Goal: Task Accomplishment & Management: Manage account settings

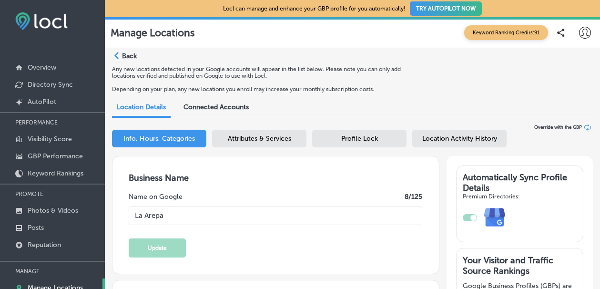
select select "US"
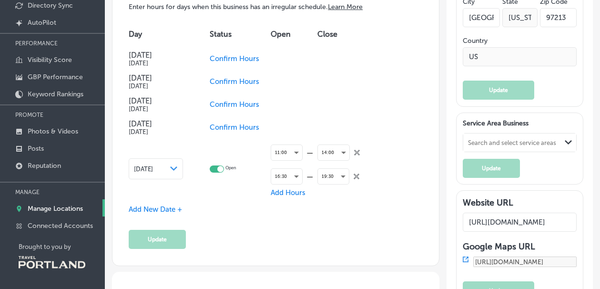
scroll to position [81, 0]
click at [38, 209] on p "Manage Locations" at bounding box center [55, 208] width 55 height 8
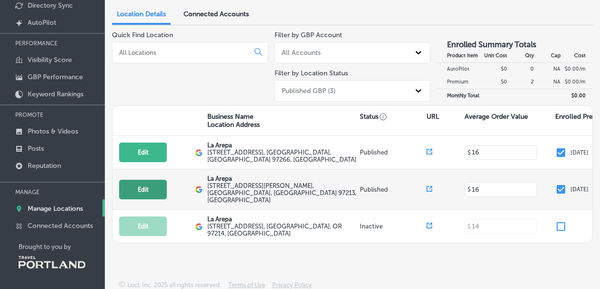
click at [142, 180] on button "Edit" at bounding box center [143, 190] width 48 height 20
select select "US"
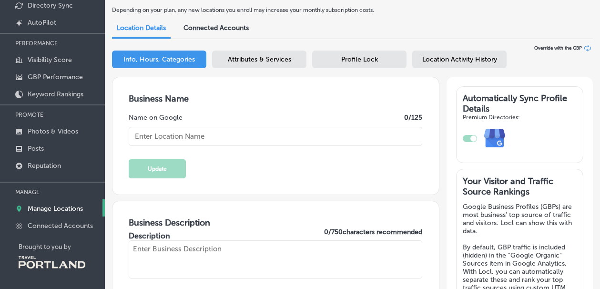
type textarea "We ARE Venezuelan food, is like home-made food with traditional recipes"
type input "La Arepa"
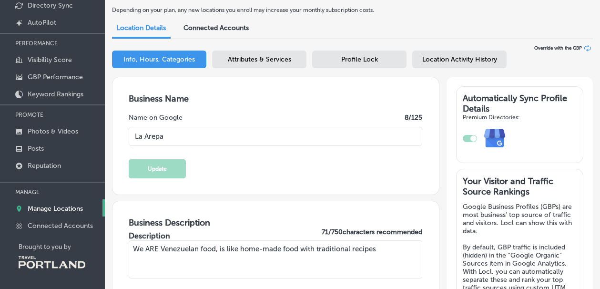
type input "[EMAIL_ADDRESS][DOMAIN_NAME]"
type input "https://www.facebook.com/LaArepaPDX"
type input "https://www.instagram.com/laarepapdx/?hl=en"
type input "[STREET_ADDRESS][PERSON_NAME]"
type input "[GEOGRAPHIC_DATA]"
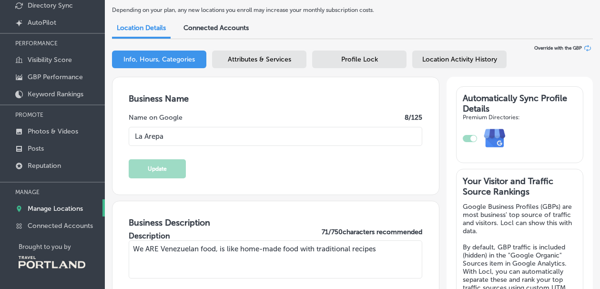
type input "97213"
type input "US"
type input "+1 541 451 0247"
type input "https://www.laarepapdx.com/"
click at [250, 61] on span "Attributes & Services" at bounding box center [259, 59] width 63 height 8
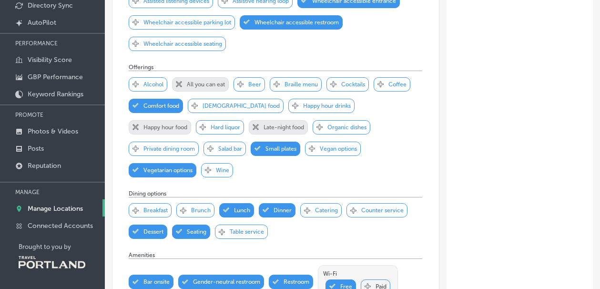
scroll to position [385, 0]
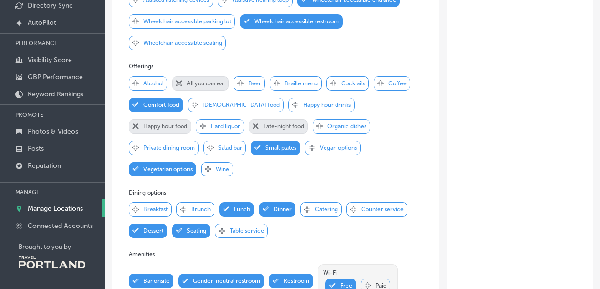
click at [257, 87] on p "Beer" at bounding box center [254, 83] width 13 height 7
click at [191, 119] on div "Svg Vector Icons : http://www.onlinewebfonts.com/icon Checked Created with Sket…" at bounding box center [160, 126] width 62 height 14
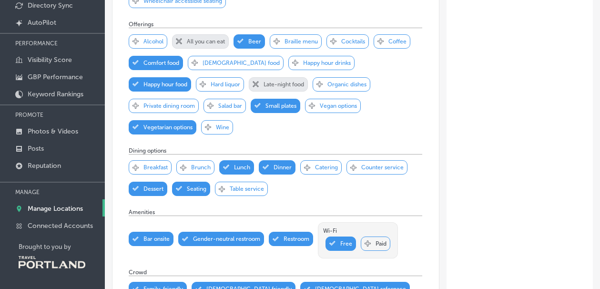
scroll to position [429, 0]
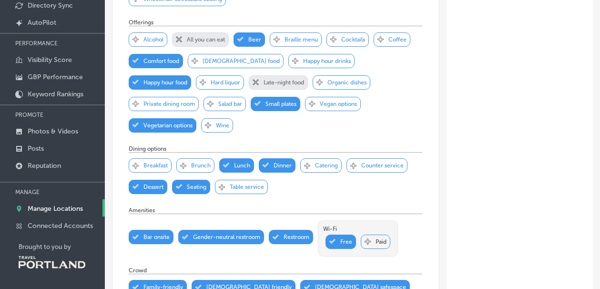
click at [327, 162] on p "Catering" at bounding box center [326, 165] width 23 height 7
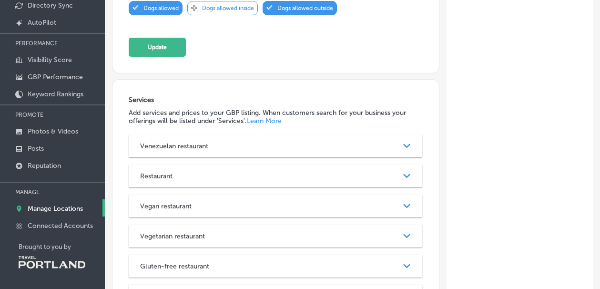
scroll to position [1033, 0]
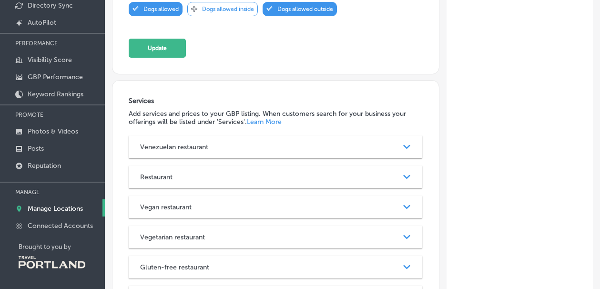
click at [170, 173] on h3 "Restaurant" at bounding box center [164, 177] width 48 height 8
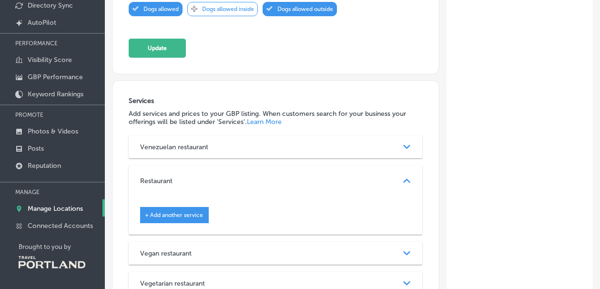
click at [188, 177] on h3 "Restaurant" at bounding box center [164, 181] width 48 height 8
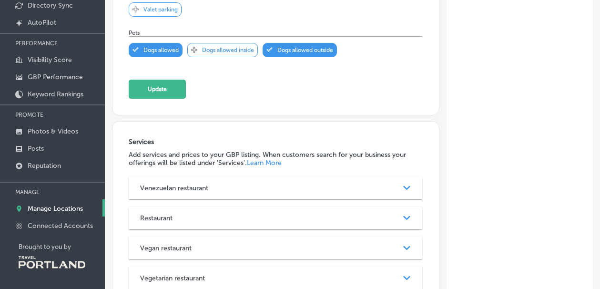
scroll to position [991, 0]
click at [161, 80] on button "Update" at bounding box center [157, 89] width 57 height 19
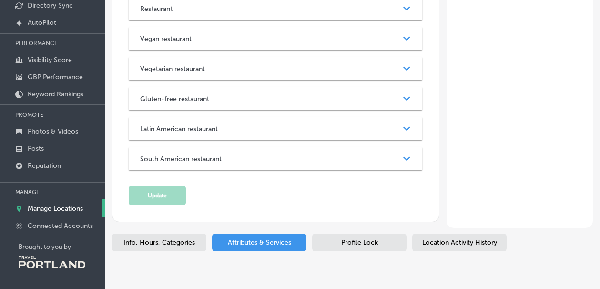
scroll to position [1215, 0]
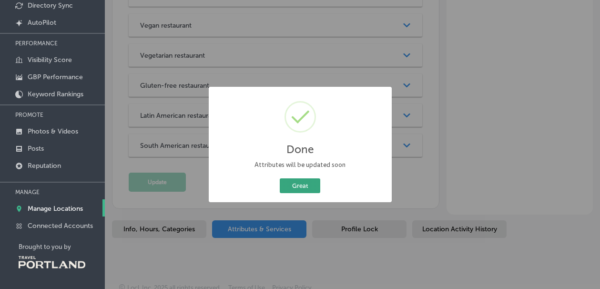
click at [295, 184] on button "Great" at bounding box center [300, 185] width 41 height 15
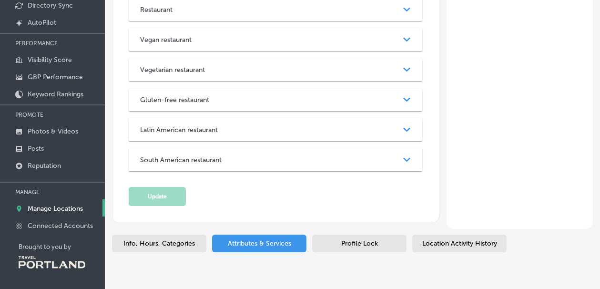
click at [353, 239] on span "Profile Lock" at bounding box center [359, 243] width 37 height 8
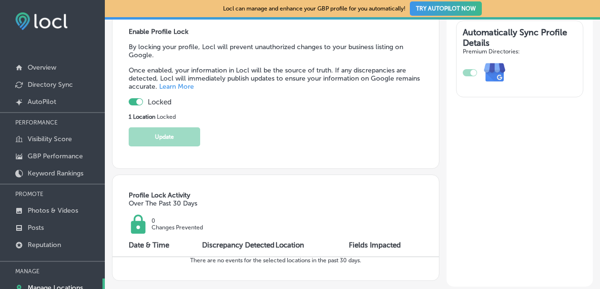
click at [135, 98] on div at bounding box center [136, 101] width 14 height 7
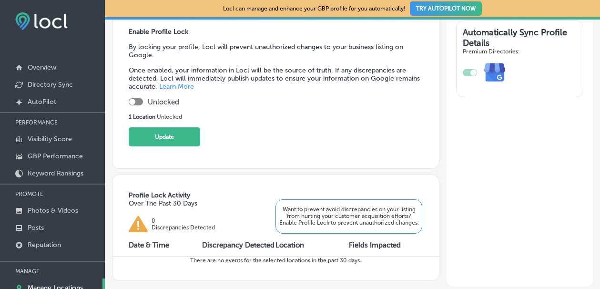
scroll to position [163, 0]
click at [135, 99] on div at bounding box center [132, 102] width 6 height 6
checkbox input "true"
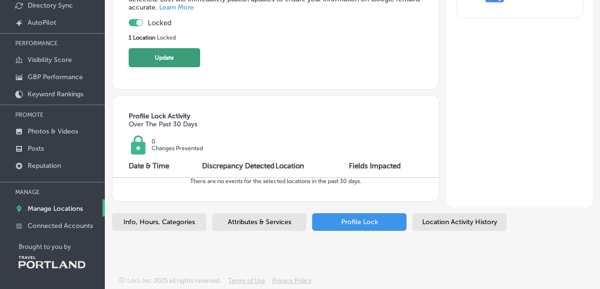
scroll to position [81, 0]
click at [452, 224] on span "Location Activity History" at bounding box center [459, 222] width 75 height 8
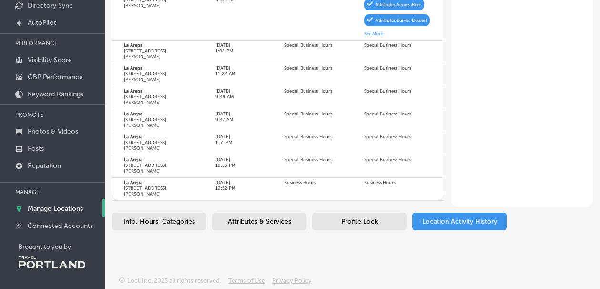
scroll to position [81, 0]
click at [164, 221] on span "Info, Hours, Categories" at bounding box center [159, 221] width 72 height 8
select select "US"
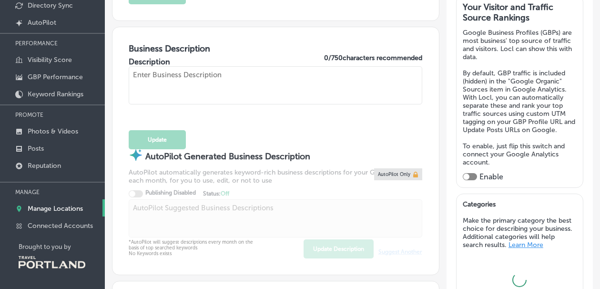
type textarea "We ARE Venezuelan food, is like home-made food with traditional recipes"
type input "La Arepa"
type input "[EMAIL_ADDRESS][DOMAIN_NAME]"
type input "https://www.facebook.com/LaArepaPDX"
type input "https://www.instagram.com/laarepapdx/?hl=en"
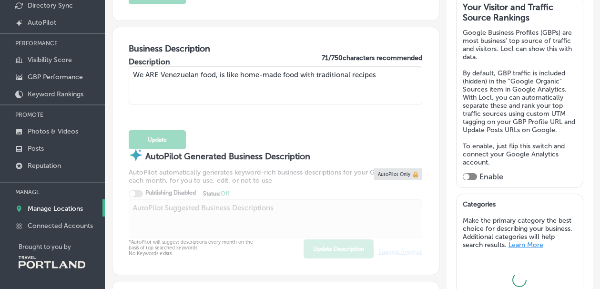
type input "[STREET_ADDRESS][PERSON_NAME]"
type input "[GEOGRAPHIC_DATA]"
type input "97213"
type input "US"
type input "https://www.laarepapdx.com/"
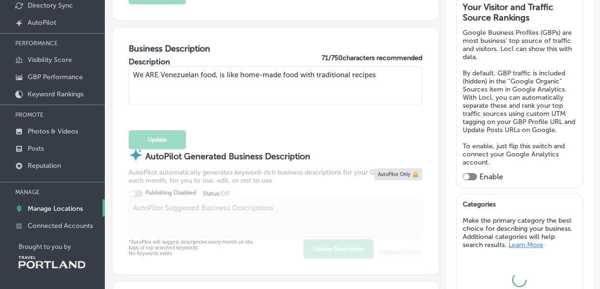
type input "+1 541 451 0247"
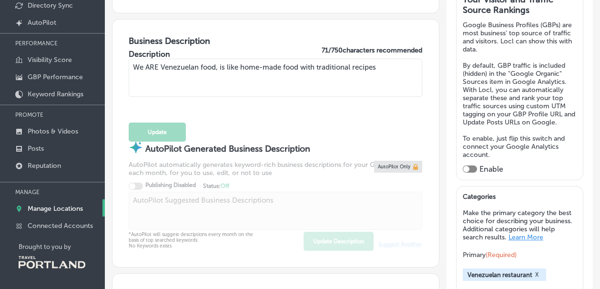
scroll to position [184, 0]
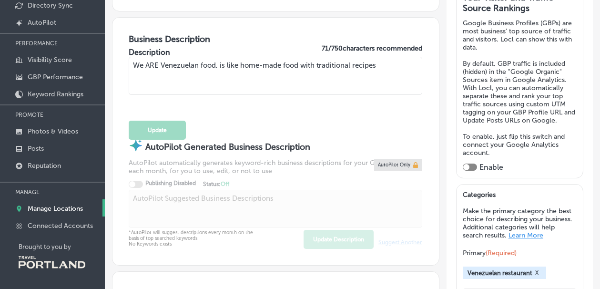
click at [372, 70] on textarea "We ARE Venezuelan food, is like home-made food with traditional recipes" at bounding box center [276, 76] width 294 height 38
click at [341, 75] on textarea "We ARE Venezuelan food, is like home-made food with traditional recipes" at bounding box center [276, 76] width 294 height 38
click at [403, 66] on textarea "We ARE Venezuelan food, is like home-made food with traditional Venezuelan reci…" at bounding box center [276, 76] width 294 height 38
click at [408, 73] on textarea "We ARE Venezuelan food, is like home-made food with traditional Venezuelan reci…" at bounding box center [276, 76] width 294 height 38
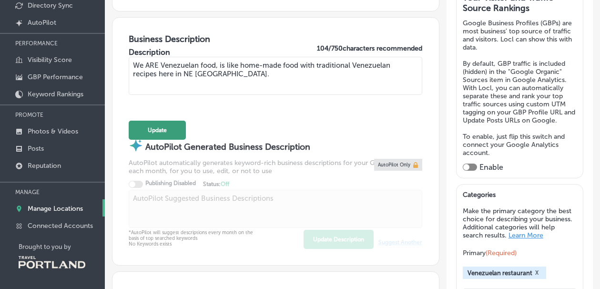
type textarea "We ARE Venezuelan food, is like home-made food with traditional Venezuelan reci…"
click at [159, 123] on button "Update" at bounding box center [157, 130] width 57 height 19
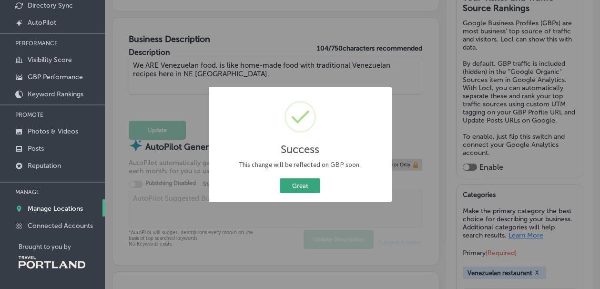
click at [303, 183] on button "Great" at bounding box center [300, 185] width 41 height 15
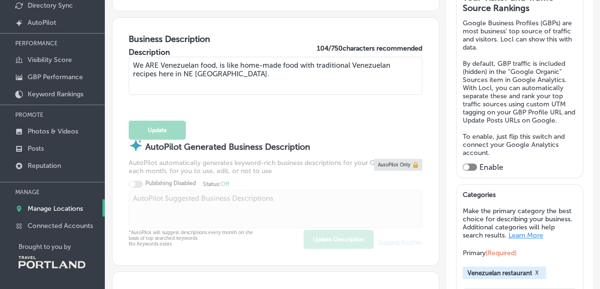
click at [389, 171] on link at bounding box center [399, 165] width 48 height 12
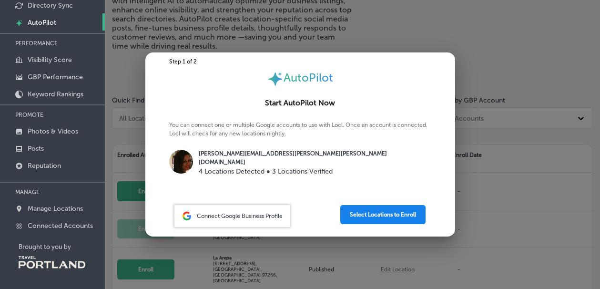
click at [377, 216] on button "Select Locations to Enroll" at bounding box center [382, 214] width 85 height 19
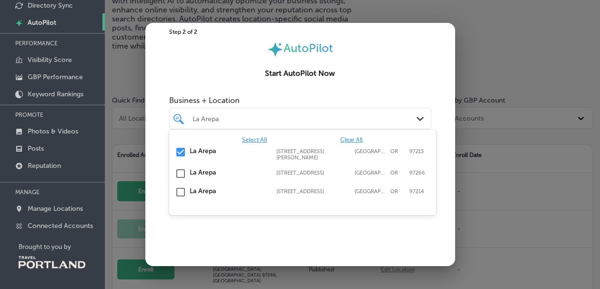
click at [224, 119] on div "La Arepa" at bounding box center [305, 118] width 225 height 8
click at [180, 170] on input "checkbox" at bounding box center [180, 173] width 11 height 11
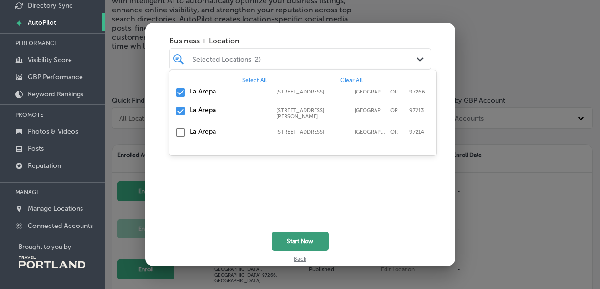
scroll to position [59, 0]
click at [299, 244] on button "Start Now" at bounding box center [300, 241] width 57 height 19
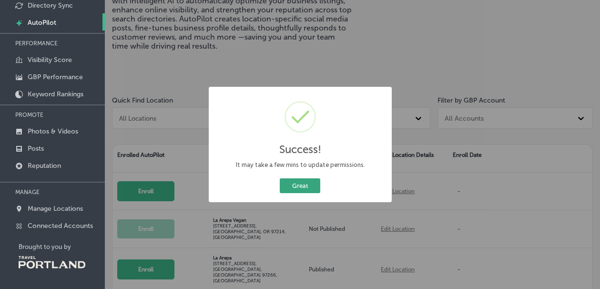
click at [298, 182] on button "Great" at bounding box center [300, 185] width 41 height 15
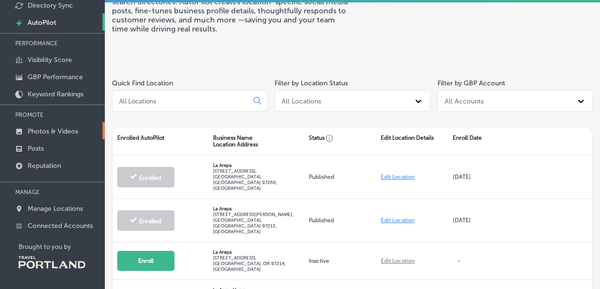
click at [48, 133] on p "Photos & Videos" at bounding box center [53, 131] width 51 height 8
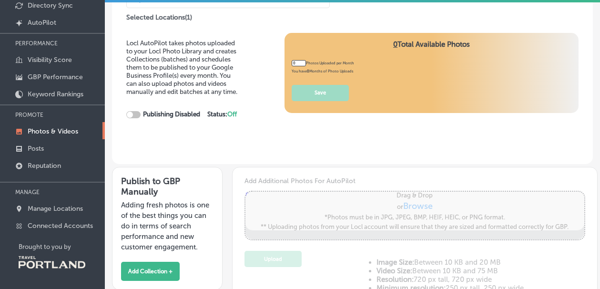
type input "5"
checkbox input "true"
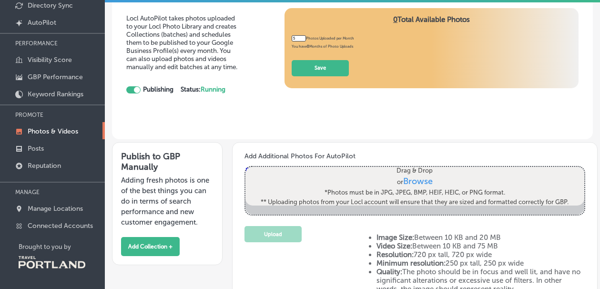
scroll to position [27, 0]
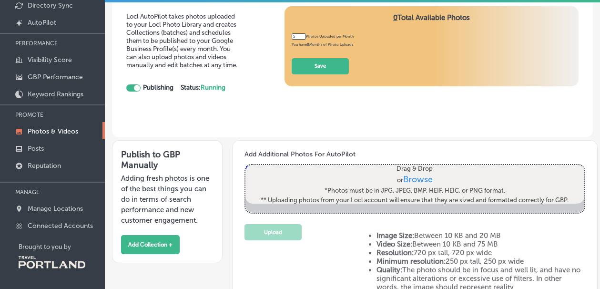
click at [409, 180] on span "Browse" at bounding box center [418, 179] width 30 height 10
click at [409, 168] on input "Drag & Drop or Browse *Photos must be in JPG, JPEG, BMP, HEIF, HEIC, or PNG for…" at bounding box center [414, 166] width 339 height 3
type input "C:\fakepath\Perico.jpg"
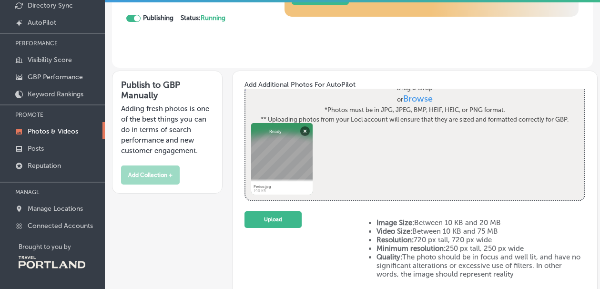
scroll to position [100, 0]
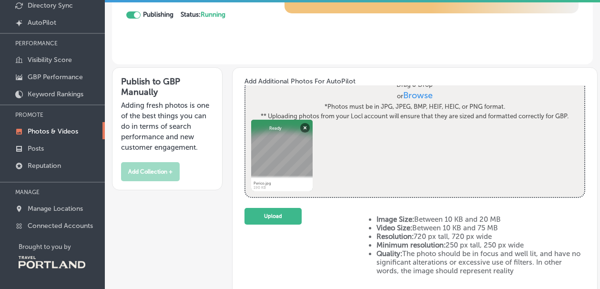
click at [419, 95] on span "Browse" at bounding box center [418, 95] width 30 height 10
click at [419, 84] on input "Drag & Drop or Browse *Photos must be in JPG, JPEG, BMP, HEIF, HEIC, or PNG for…" at bounding box center [414, 82] width 339 height 3
type input "C:\fakepath\Pabe Arep to go.jpg"
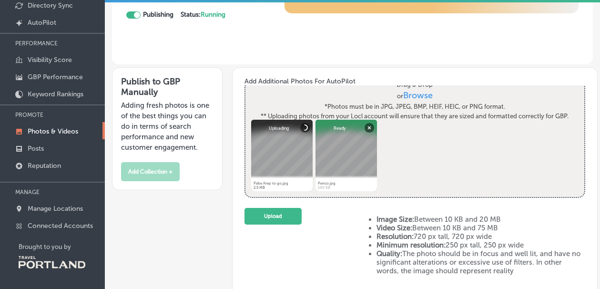
click at [419, 90] on span "Browse" at bounding box center [418, 95] width 30 height 10
click at [419, 84] on input "Drag & Drop or Browse *Photos must be in JPG, JPEG, BMP, HEIF, HEIC, or PNG for…" at bounding box center [414, 82] width 339 height 3
click at [287, 211] on button "Upload" at bounding box center [273, 216] width 57 height 17
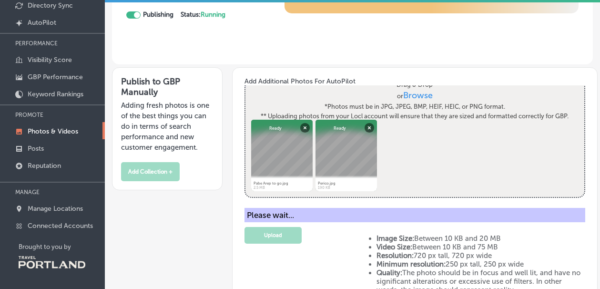
scroll to position [0, 0]
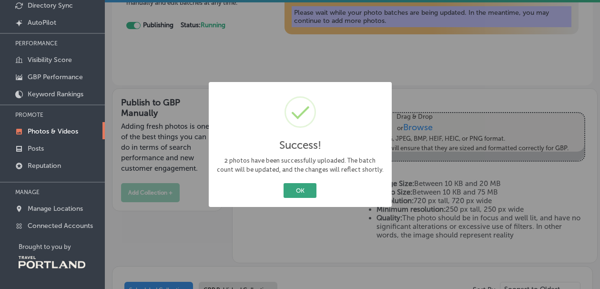
click at [301, 184] on button "OK" at bounding box center [300, 190] width 33 height 15
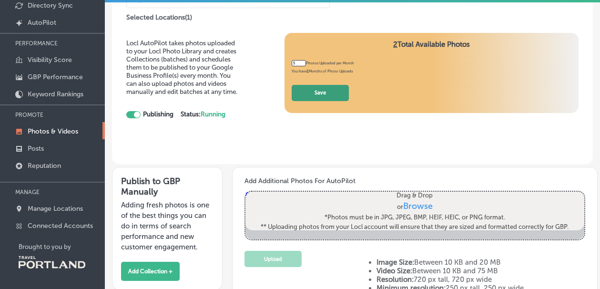
click at [325, 88] on button "Save" at bounding box center [320, 93] width 57 height 17
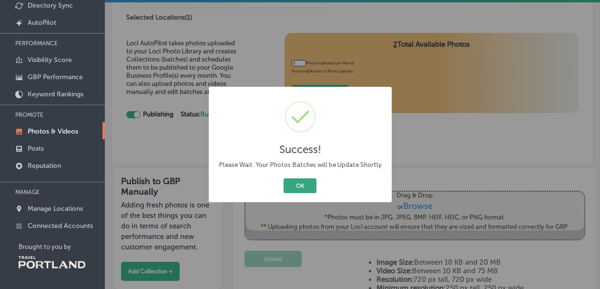
click at [295, 178] on button "OK" at bounding box center [300, 185] width 33 height 15
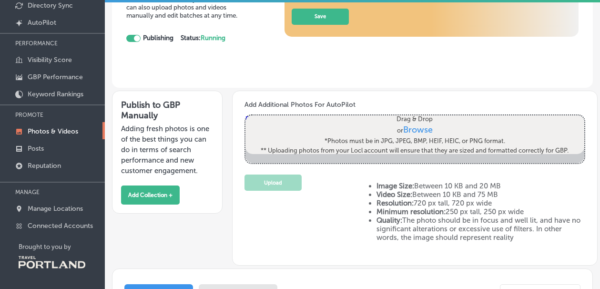
scroll to position [85, 0]
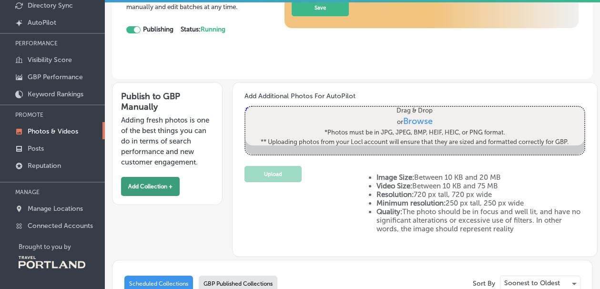
click at [162, 184] on button "Add Collection +" at bounding box center [150, 186] width 59 height 19
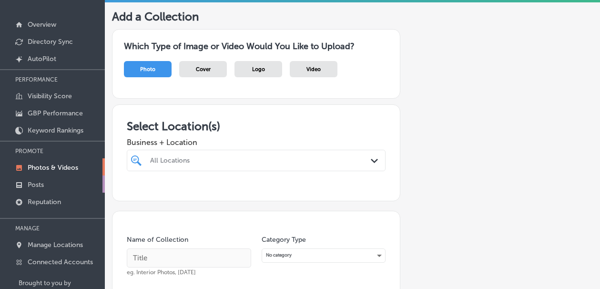
click at [44, 185] on p "Posts" at bounding box center [36, 185] width 16 height 8
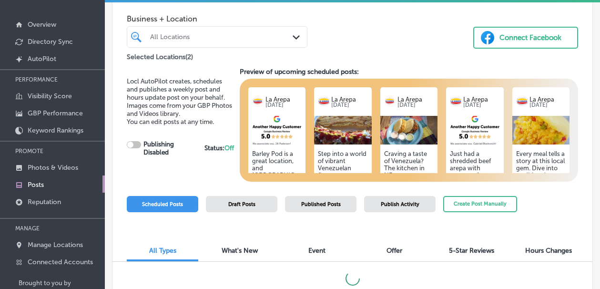
checkbox input "true"
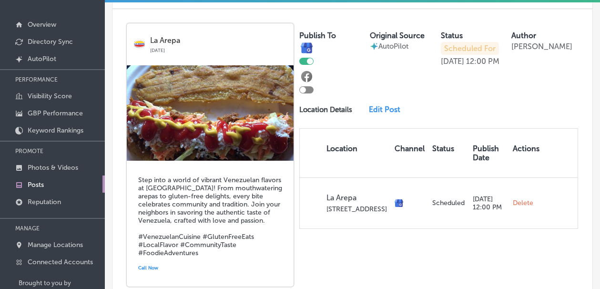
scroll to position [497, 0]
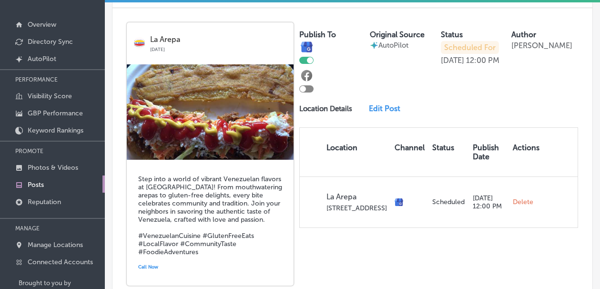
click at [383, 104] on link "Edit Post" at bounding box center [387, 108] width 37 height 9
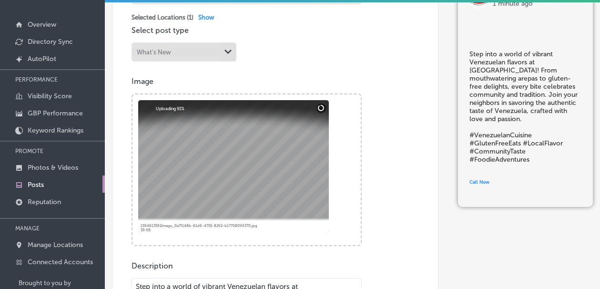
scroll to position [225, 0]
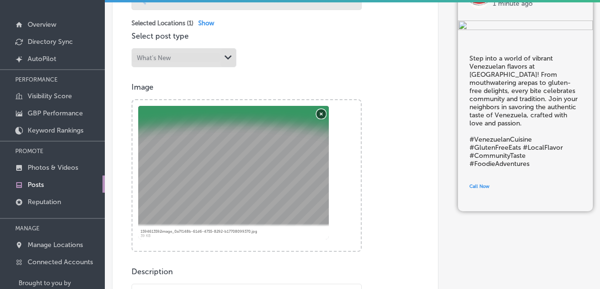
click at [318, 111] on button "Remove" at bounding box center [322, 114] width 10 height 10
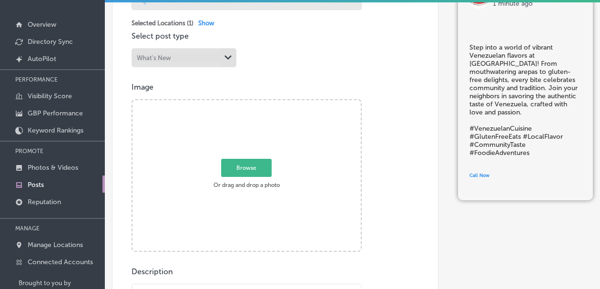
click at [231, 163] on span "Browse" at bounding box center [246, 168] width 51 height 18
click at [231, 103] on input "Browse Or drag and drop a photo" at bounding box center [247, 101] width 228 height 3
type input "C:\fakepath\35301188_1882110358486784_3056477750660431872_n.jpg"
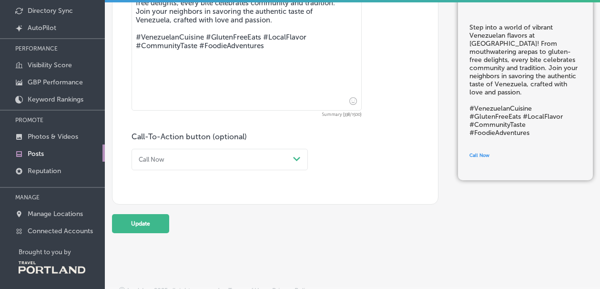
scroll to position [76, 0]
click at [206, 153] on div "Call Now" at bounding box center [212, 159] width 154 height 13
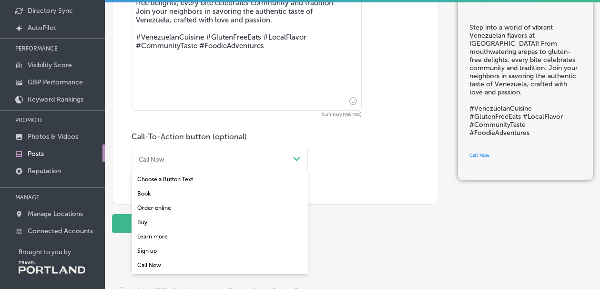
click at [163, 201] on div "Order online" at bounding box center [220, 208] width 176 height 14
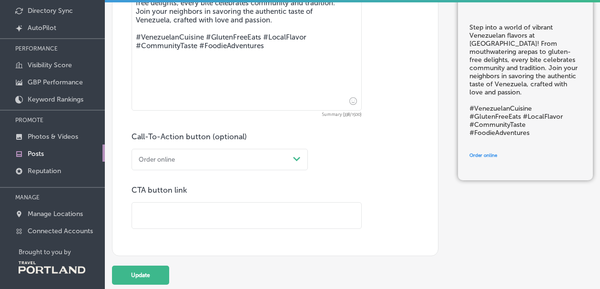
click at [162, 221] on input "text" at bounding box center [246, 216] width 229 height 26
paste input "[URL][DOMAIN_NAME]"
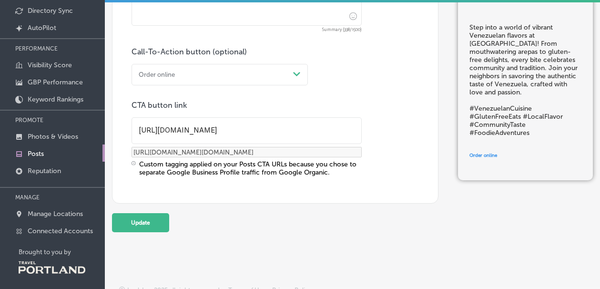
scroll to position [584, 0]
type input "[URL][DOMAIN_NAME]"
click at [137, 222] on button "Update" at bounding box center [140, 223] width 57 height 19
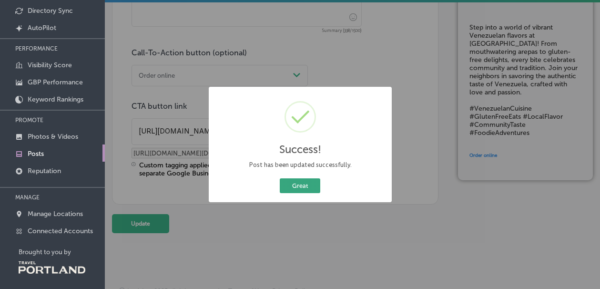
click at [292, 181] on button "Great" at bounding box center [300, 185] width 41 height 15
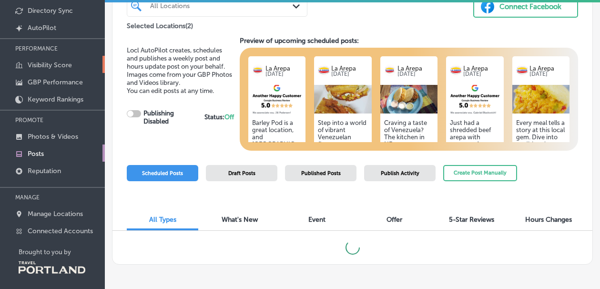
checkbox input "true"
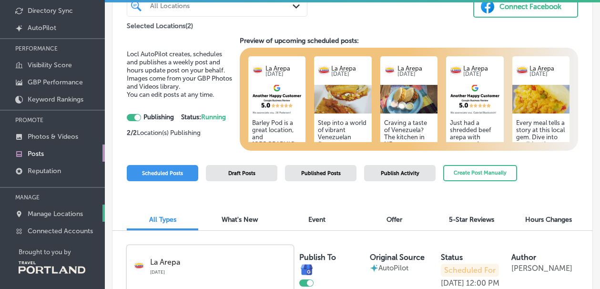
click at [48, 217] on p "Manage Locations" at bounding box center [55, 214] width 55 height 8
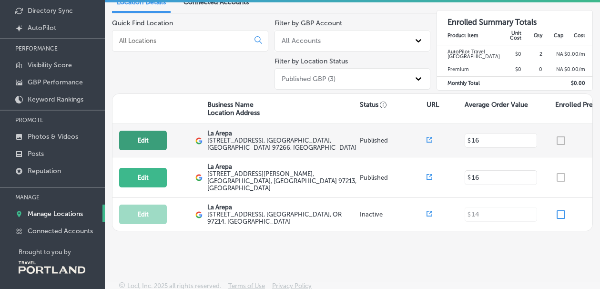
click at [146, 143] on button "Edit" at bounding box center [143, 141] width 48 height 20
select select "US"
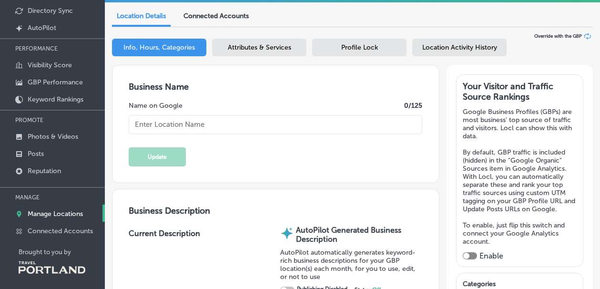
type input "La Arepa"
type textarea "We ARE Venezuelan food"
checkbox input "true"
type textarea "La Arepa brings the vibrant flavors of [GEOGRAPHIC_DATA] to your table, special…"
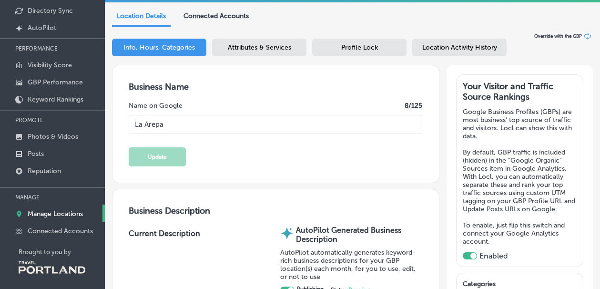
type input "[EMAIL_ADDRESS][DOMAIN_NAME]"
type input "[URL][DOMAIN_NAME]"
type input "[STREET_ADDRESS]"
type input "[GEOGRAPHIC_DATA]"
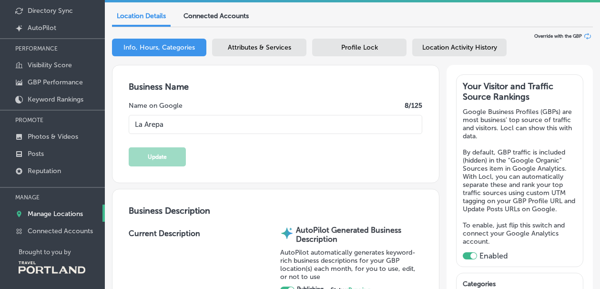
type input "97266"
type input "US"
type input "[URL][DOMAIN_NAME]"
type input "[PHONE_NUMBER]"
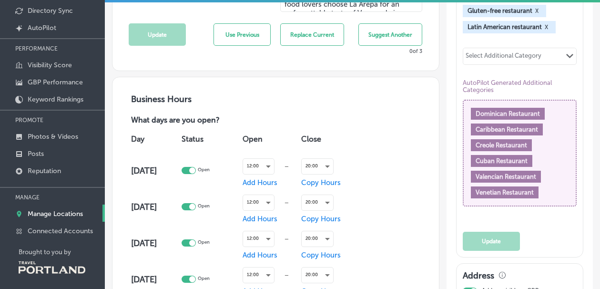
scroll to position [442, 0]
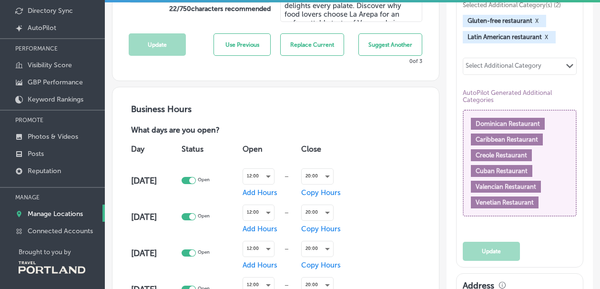
click at [551, 126] on div "Dominican Restaurant Caribbean Restaurant Creole Restaurant Cuban Restaurant Va…" at bounding box center [520, 163] width 98 height 91
click at [539, 130] on div "Dominican Restaurant" at bounding box center [508, 124] width 74 height 12
click at [534, 73] on div "Select Additional Category" at bounding box center [504, 67] width 76 height 11
click at [411, 102] on div "Business Hours What days are you open? Day Status Open Close [DATE] Open 12:00 …" at bounding box center [275, 273] width 327 height 373
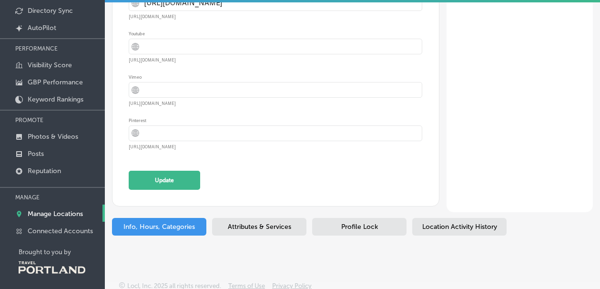
scroll to position [4957, 0]
click at [270, 234] on div "Attributes & Services" at bounding box center [259, 227] width 94 height 18
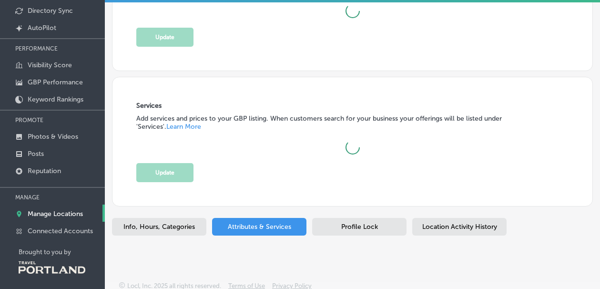
scroll to position [127, 0]
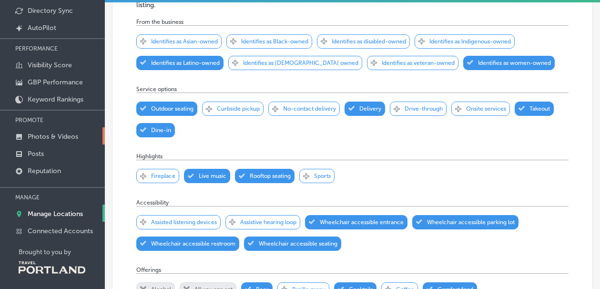
click at [51, 136] on p "Photos & Videos" at bounding box center [53, 137] width 51 height 8
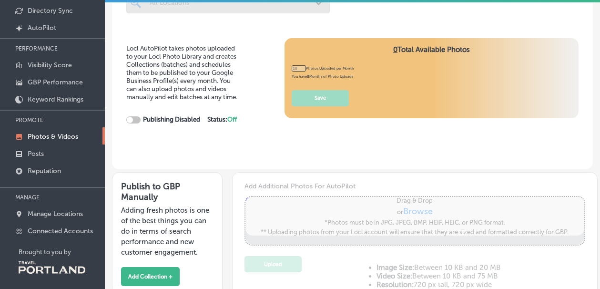
type input "0"
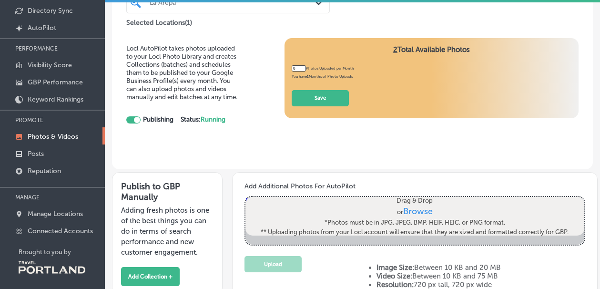
checkbox input "true"
type input "5"
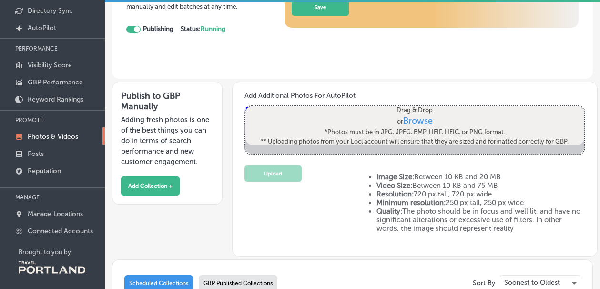
scroll to position [97, 0]
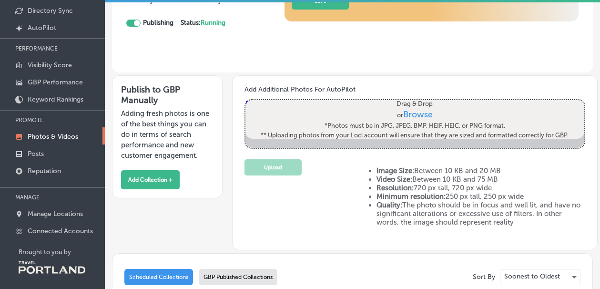
click at [410, 116] on span "Browse" at bounding box center [418, 114] width 30 height 10
click at [410, 103] on input "Drag & Drop or Browse *Photos must be in JPG, JPEG, BMP, HEIF, HEIC, or PNG for…" at bounding box center [414, 101] width 339 height 3
type input "C:\fakepath\Pabellon A.jpg"
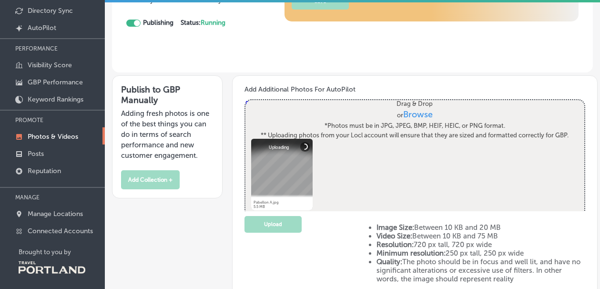
click at [415, 115] on span "Browse" at bounding box center [418, 114] width 30 height 10
click at [415, 103] on input "Drag & Drop or Browse *Photos must be in JPG, JPEG, BMP, HEIF, HEIC, or PNG for…" at bounding box center [414, 101] width 339 height 3
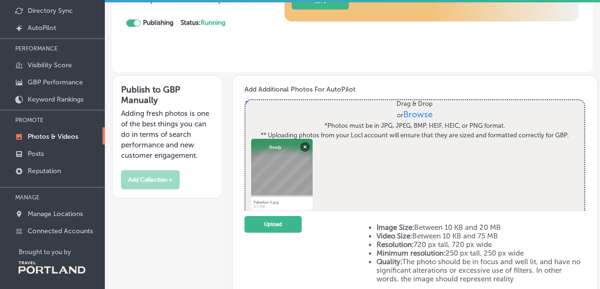
type input "C:\fakepath\Pabellones copy.jpg"
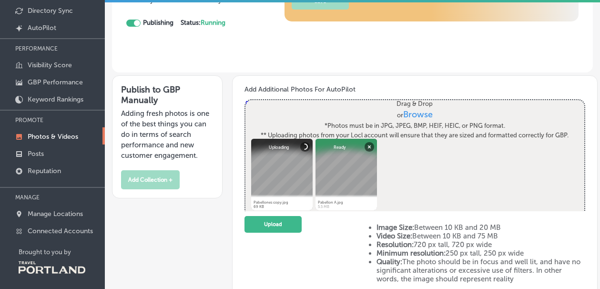
click at [413, 114] on span "Browse" at bounding box center [418, 114] width 30 height 10
click at [413, 103] on input "Drag & Drop or Browse *Photos must be in JPG, JPEG, BMP, HEIF, HEIC, or PNG for…" at bounding box center [414, 101] width 339 height 3
type input "C:\fakepath\Arepas juice.jpg"
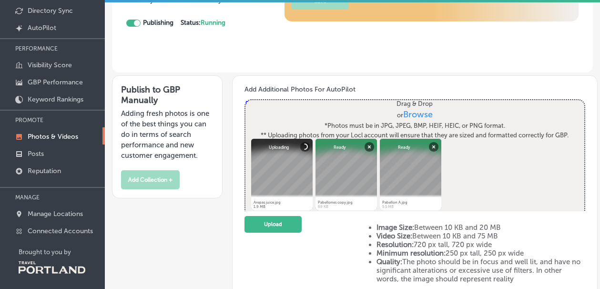
click at [410, 113] on span "Browse" at bounding box center [418, 114] width 30 height 10
click at [410, 103] on input "Drag & Drop or Browse *Photos must be in JPG, JPEG, BMP, HEIF, HEIC, or PNG for…" at bounding box center [414, 101] width 339 height 3
type input "C:\fakepath\chx avo.jpg"
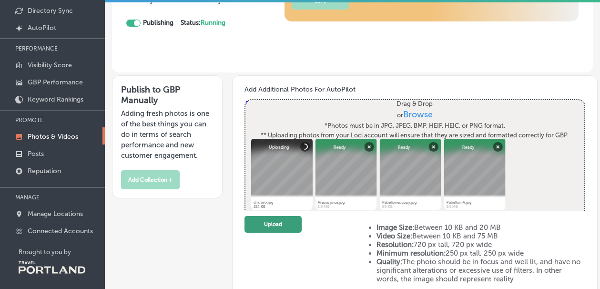
click at [294, 222] on button "Upload" at bounding box center [273, 224] width 57 height 17
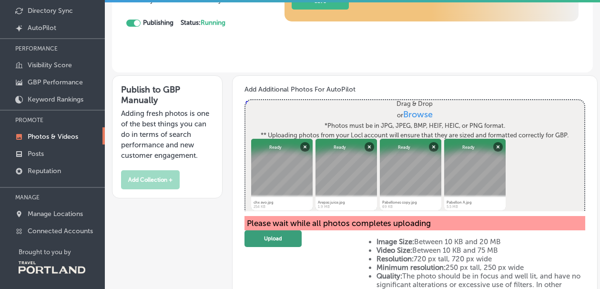
click at [263, 242] on button "Upload" at bounding box center [273, 238] width 57 height 17
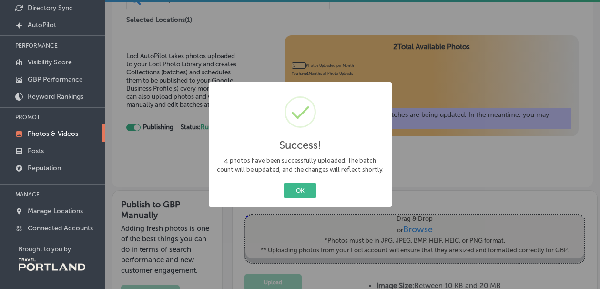
scroll to position [83, 0]
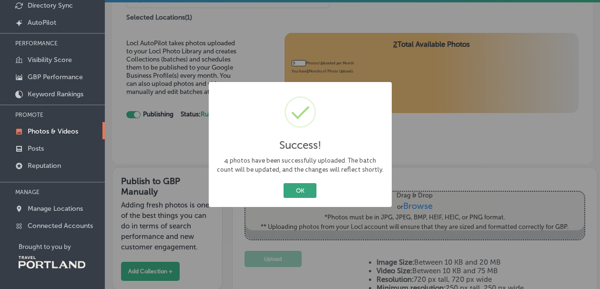
click at [296, 189] on button "OK" at bounding box center [300, 190] width 33 height 15
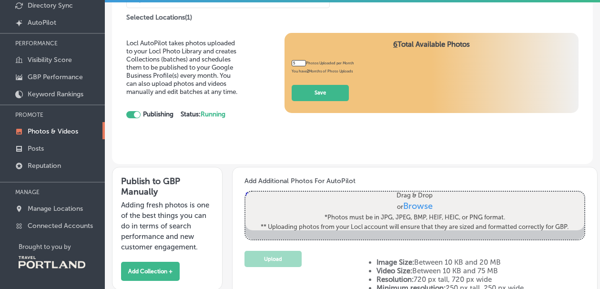
click at [318, 99] on div "6 Total Available Photos 5 Photos Uploaded per Month You have 2 Months of Photo…" at bounding box center [432, 73] width 294 height 81
click at [317, 90] on button "Save" at bounding box center [320, 93] width 57 height 17
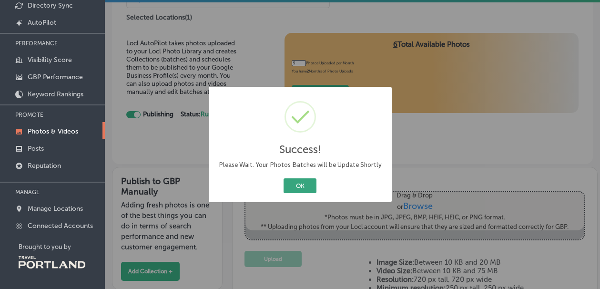
click at [294, 186] on button "OK" at bounding box center [300, 185] width 33 height 15
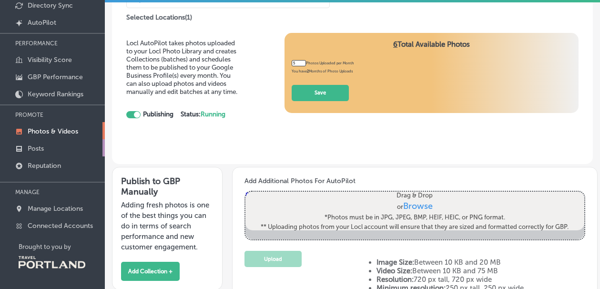
scroll to position [0, 0]
click at [45, 149] on link "Posts" at bounding box center [52, 147] width 105 height 17
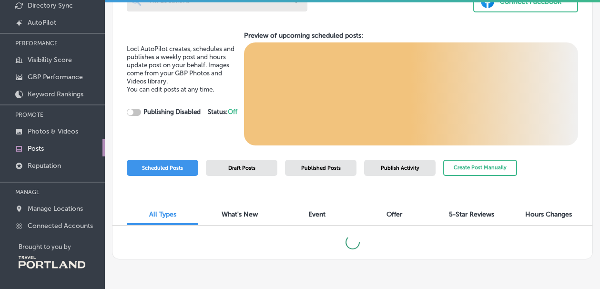
checkbox input "true"
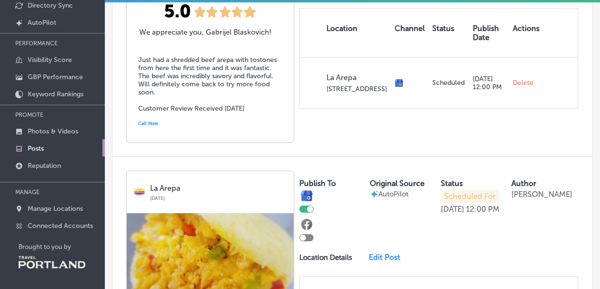
scroll to position [629, 0]
click at [170, 112] on div "Just had a shredded beef arepa with tostones from here the first time and it wa…" at bounding box center [210, 91] width 167 height 102
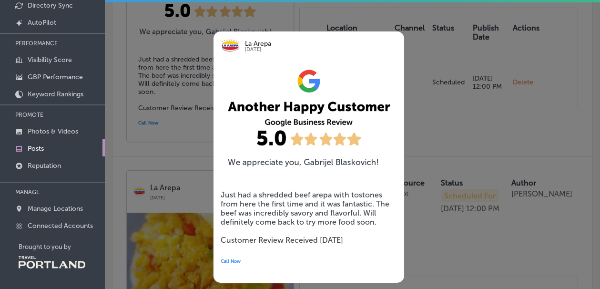
click at [201, 68] on div "La Arepa [DATE] Just had a shredded beef arepa with tostones from here the firs…" at bounding box center [294, 157] width 191 height 280
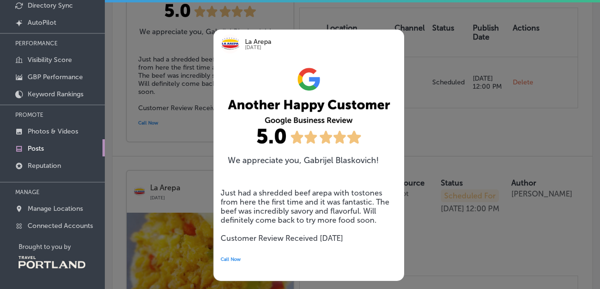
click at [281, 149] on img at bounding box center [309, 115] width 191 height 114
click at [425, 29] on div at bounding box center [300, 144] width 600 height 289
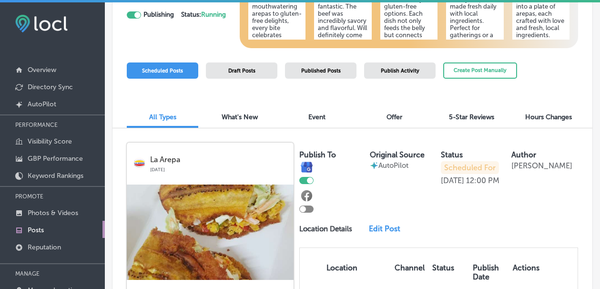
scroll to position [59, 0]
click at [239, 115] on span "What's New" at bounding box center [240, 117] width 36 height 8
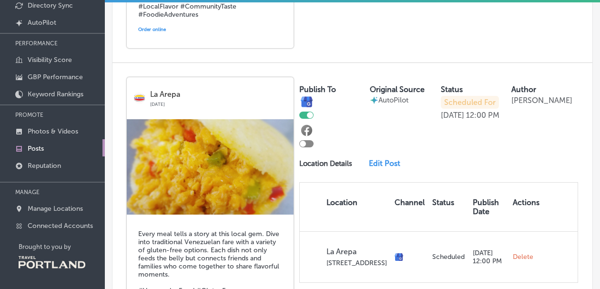
click at [383, 160] on link "Edit Post" at bounding box center [387, 163] width 37 height 9
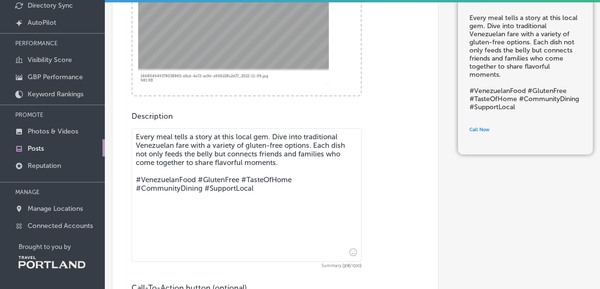
scroll to position [501, 0]
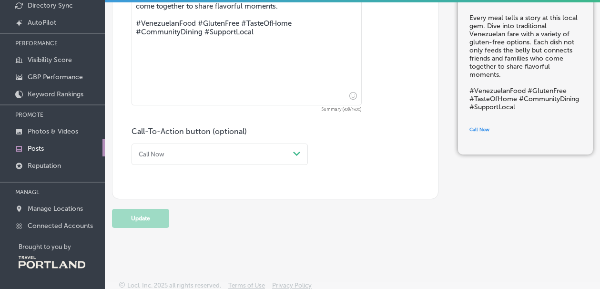
click at [183, 149] on div "Call Now" at bounding box center [212, 154] width 154 height 13
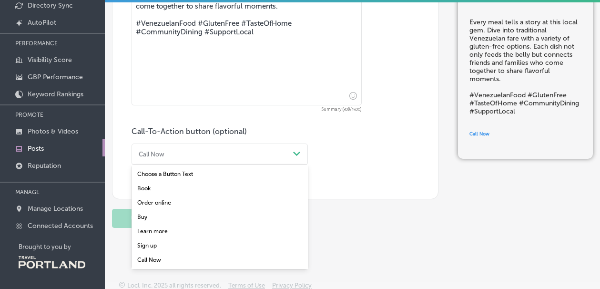
click at [155, 195] on div "Order online" at bounding box center [220, 202] width 176 height 14
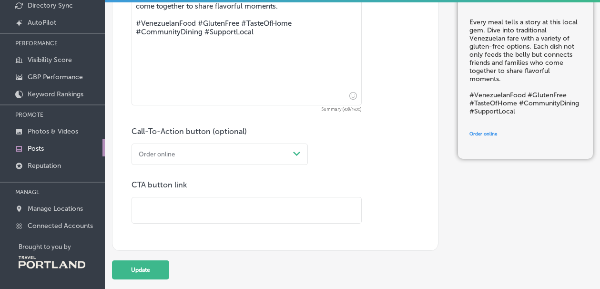
click at [145, 204] on input "text" at bounding box center [246, 210] width 229 height 26
paste input "[URL][DOMAIN_NAME]"
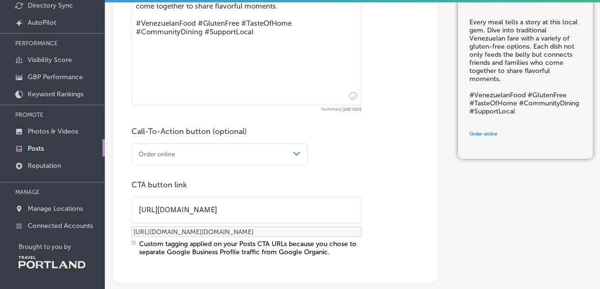
type input "[URL][DOMAIN_NAME]"
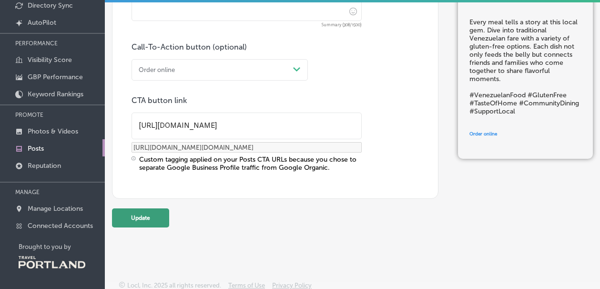
scroll to position [584, 0]
click at [144, 214] on button "Update" at bounding box center [140, 218] width 57 height 19
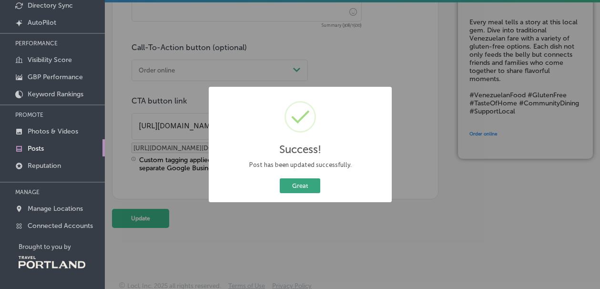
click at [294, 188] on button "Great" at bounding box center [300, 185] width 41 height 15
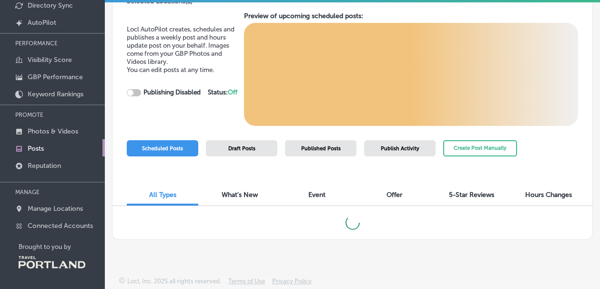
scroll to position [19, 0]
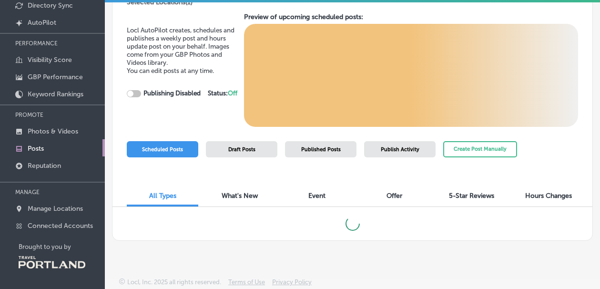
checkbox input "true"
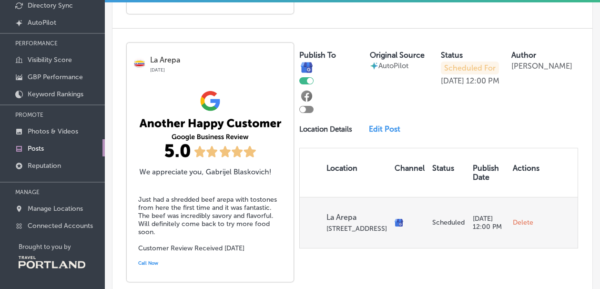
scroll to position [481, 0]
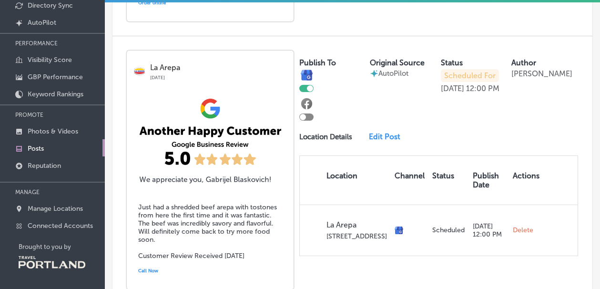
click at [390, 134] on link "Edit Post" at bounding box center [387, 136] width 37 height 9
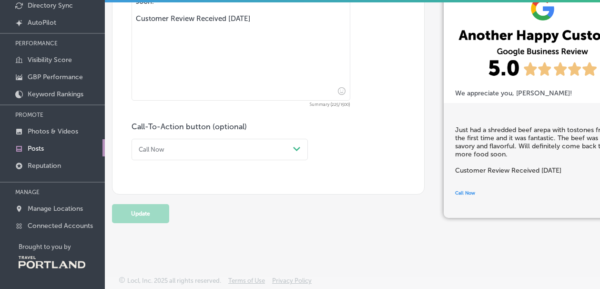
scroll to position [638, 0]
click at [191, 155] on div "Call Now Path Created with Sketch." at bounding box center [220, 149] width 176 height 21
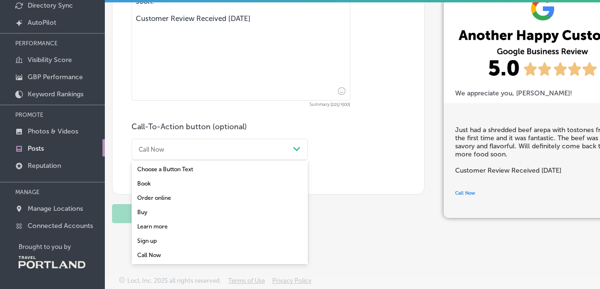
click at [174, 195] on div "Order online" at bounding box center [220, 198] width 176 height 14
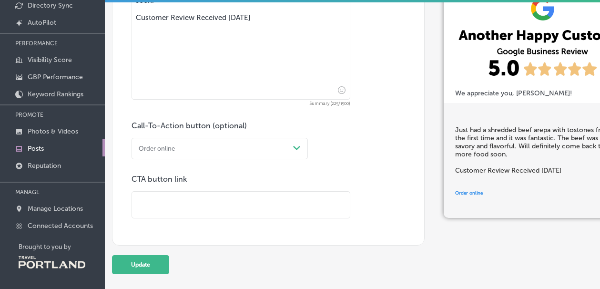
click at [155, 206] on input "text" at bounding box center [241, 205] width 218 height 26
paste input "[URL][DOMAIN_NAME]"
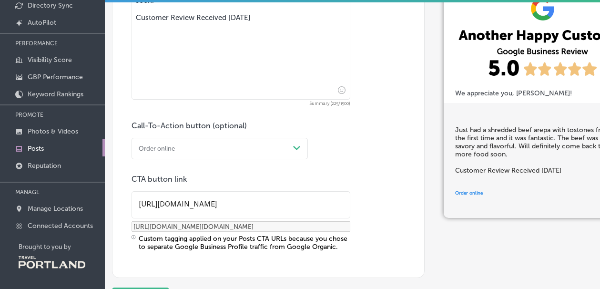
type input "[URL][DOMAIN_NAME]"
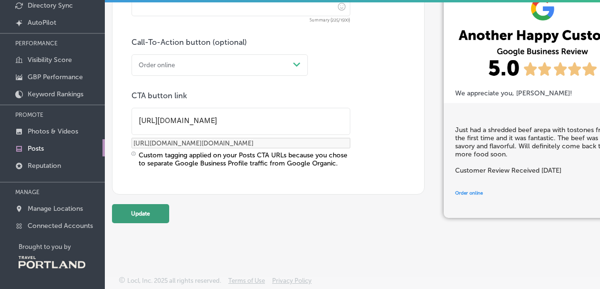
scroll to position [722, 0]
click at [143, 208] on button "Update" at bounding box center [140, 213] width 57 height 19
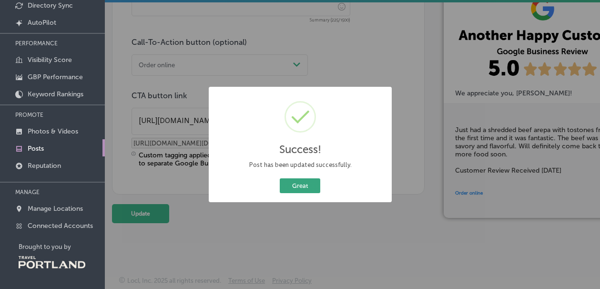
click at [307, 184] on button "Great" at bounding box center [300, 185] width 41 height 15
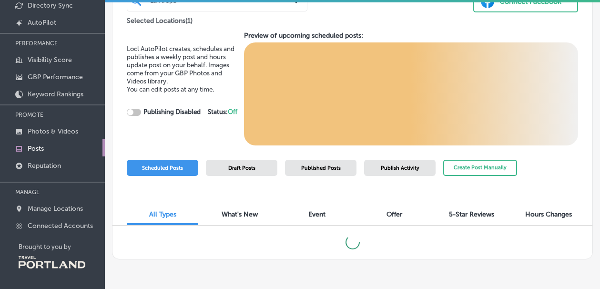
checkbox input "true"
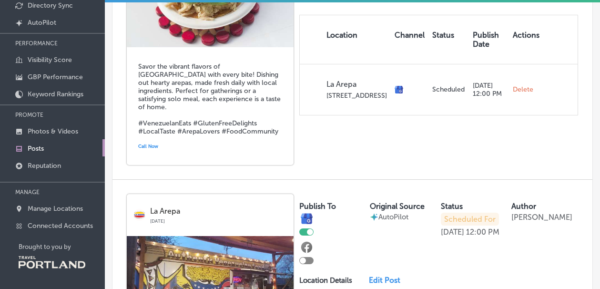
scroll to position [1188, 0]
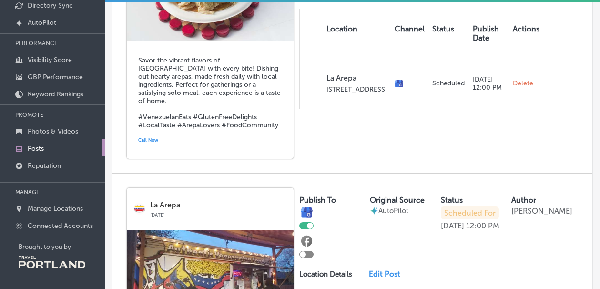
click at [239, 133] on link "Call Now" at bounding box center [210, 140] width 144 height 14
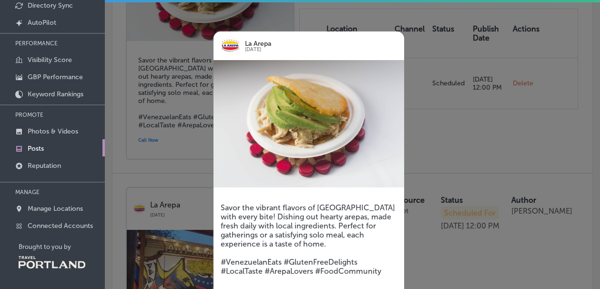
click at [437, 92] on div at bounding box center [300, 144] width 600 height 289
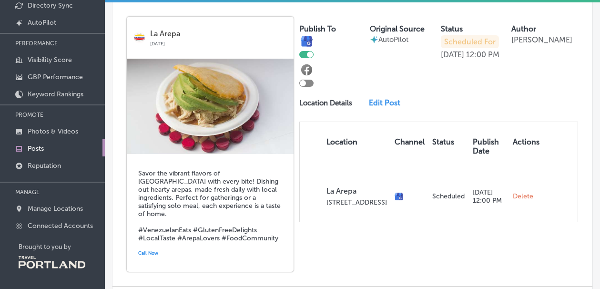
scroll to position [1058, 0]
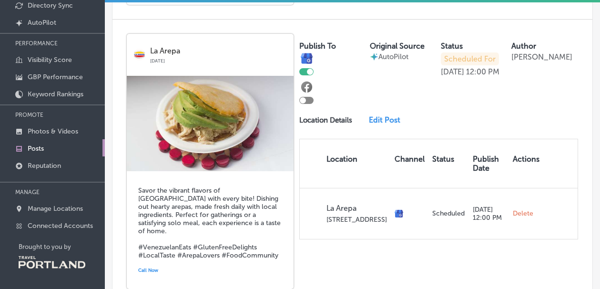
click at [385, 115] on link "Edit Post" at bounding box center [387, 119] width 37 height 9
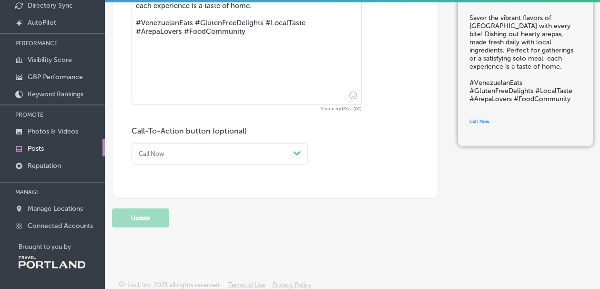
scroll to position [501, 0]
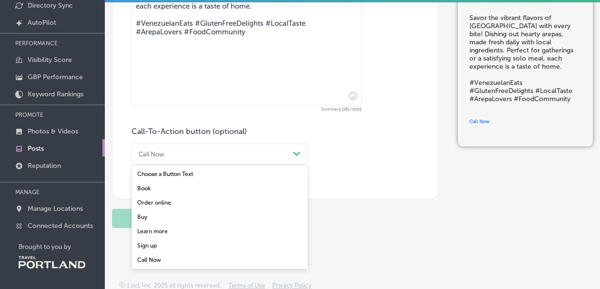
click at [245, 150] on div "Call Now" at bounding box center [212, 154] width 154 height 13
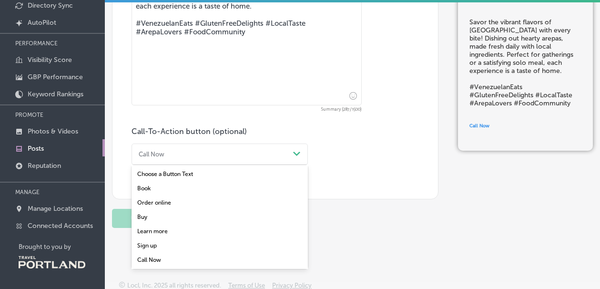
click at [176, 195] on div "Order online" at bounding box center [220, 202] width 176 height 14
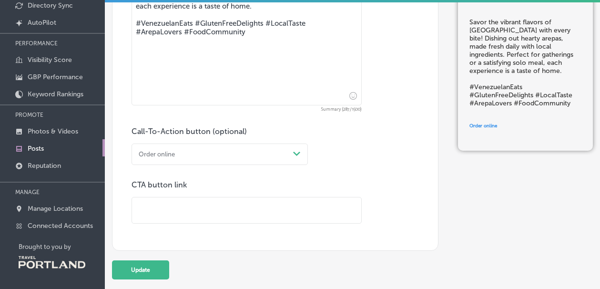
click at [169, 199] on input "text" at bounding box center [246, 210] width 229 height 26
paste input "[URL][DOMAIN_NAME]"
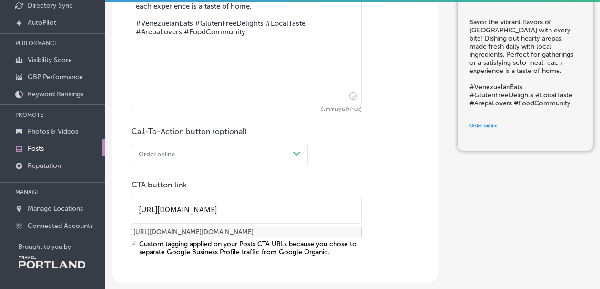
type input "[URL][DOMAIN_NAME]"
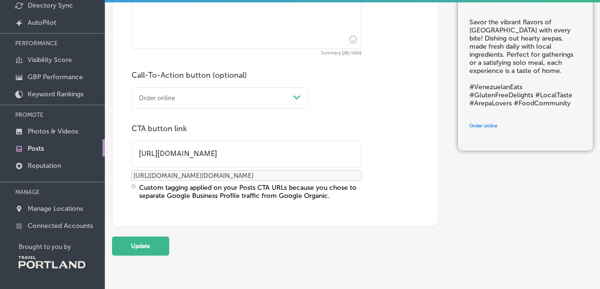
scroll to position [562, 0]
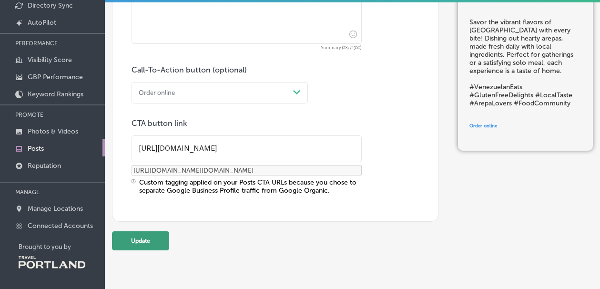
click at [150, 235] on button "Update" at bounding box center [140, 240] width 57 height 19
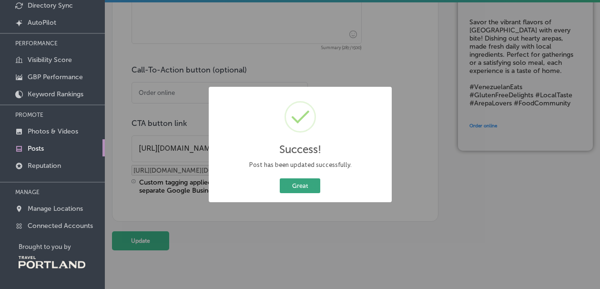
click at [301, 186] on button "Great" at bounding box center [300, 185] width 41 height 15
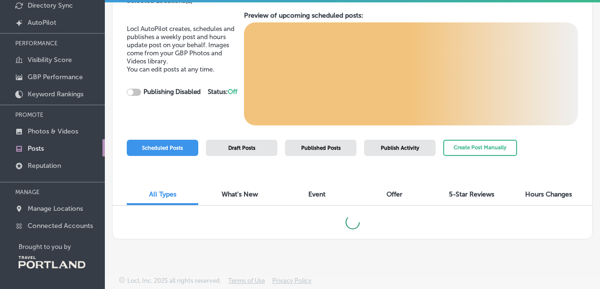
checkbox input "true"
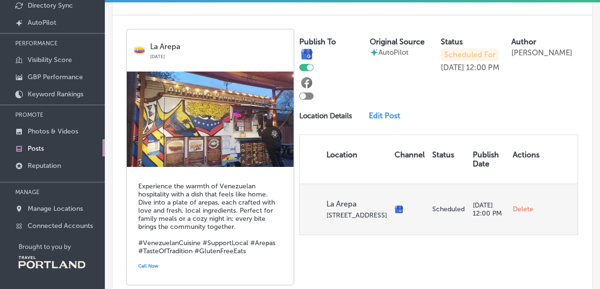
scroll to position [1333, 0]
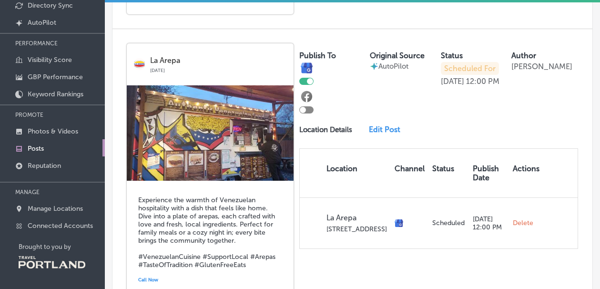
click at [378, 125] on link "Edit Post" at bounding box center [387, 129] width 37 height 9
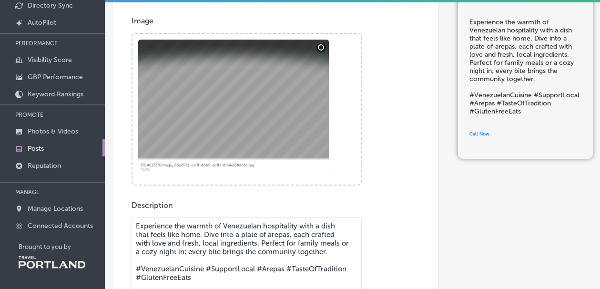
scroll to position [231, 0]
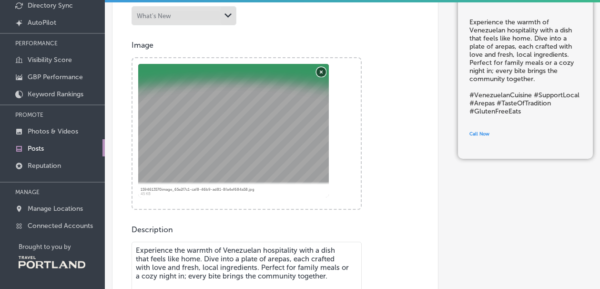
click at [321, 67] on button "Remove" at bounding box center [322, 72] width 10 height 10
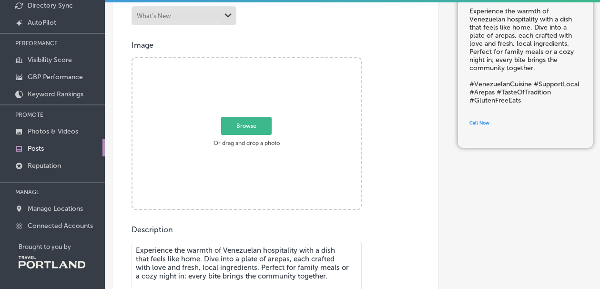
click at [244, 122] on span "Browse" at bounding box center [246, 126] width 51 height 18
click at [244, 61] on input "Browse Or drag and drop a photo" at bounding box center [247, 59] width 228 height 3
type input "C:\fakepath\La arepa 47.JPG"
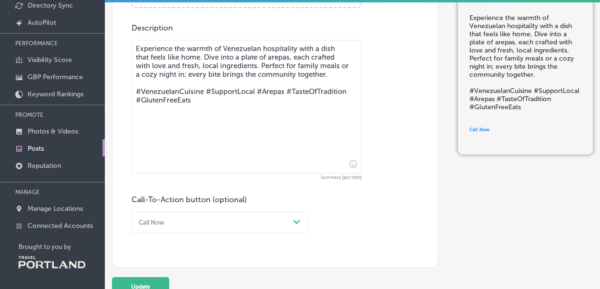
scroll to position [430, 0]
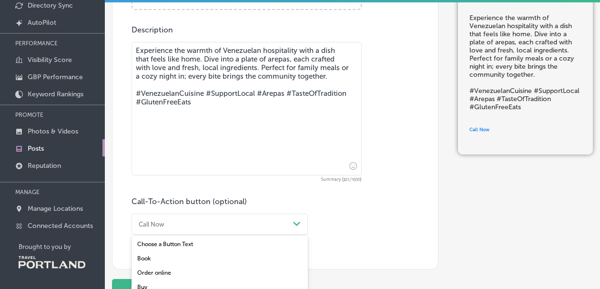
click at [301, 221] on div "option Call Now focused, 7 of 7. 7 results available. Use Up and Down to choose…" at bounding box center [220, 224] width 176 height 21
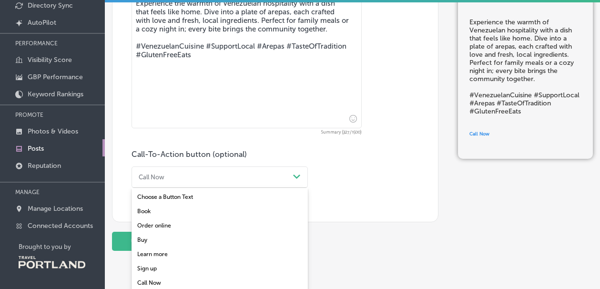
click at [168, 190] on div "Choose a Button Text" at bounding box center [220, 197] width 176 height 14
click at [160, 174] on div "Choose a Button Text" at bounding box center [170, 177] width 62 height 7
click at [163, 192] on div "Choose a Button Text" at bounding box center [220, 197] width 176 height 14
click at [174, 166] on div "Choose a Button Text Path Created with Sketch." at bounding box center [220, 176] width 176 height 21
click at [146, 249] on div "Learn more" at bounding box center [220, 254] width 176 height 14
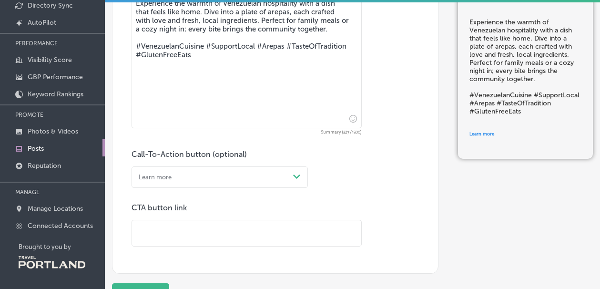
click at [147, 220] on input "text" at bounding box center [246, 233] width 229 height 26
paste input "[URL][DOMAIN_NAME]"
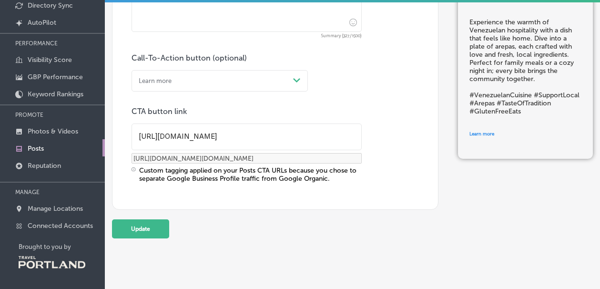
scroll to position [575, 0]
type input "[URL][DOMAIN_NAME]"
click at [157, 222] on button "Update" at bounding box center [140, 227] width 57 height 19
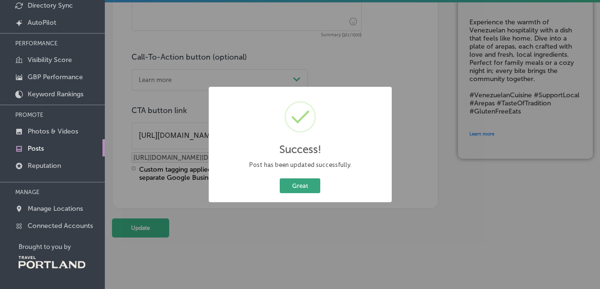
click at [304, 188] on button "Great" at bounding box center [300, 185] width 41 height 15
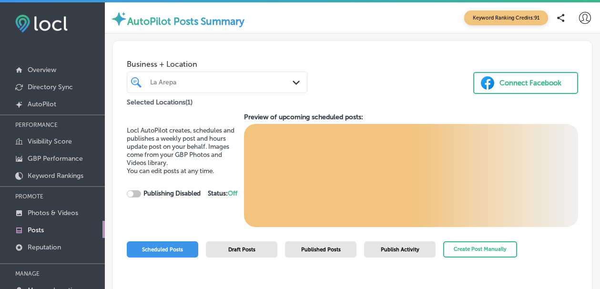
checkbox input "true"
click at [51, 71] on p "Overview" at bounding box center [42, 70] width 29 height 8
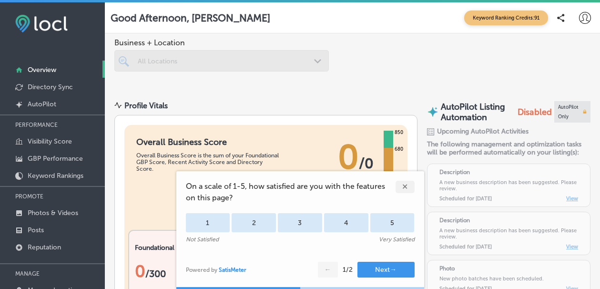
click at [408, 188] on div "✕" at bounding box center [405, 187] width 19 height 12
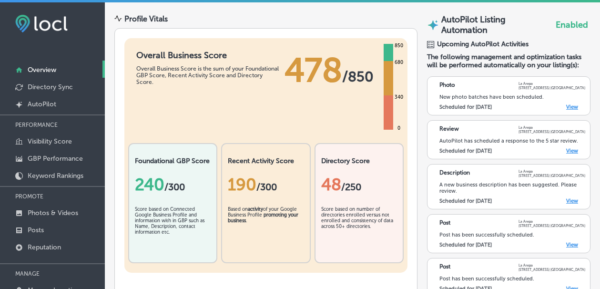
scroll to position [87, 0]
